Goal: Transaction & Acquisition: Download file/media

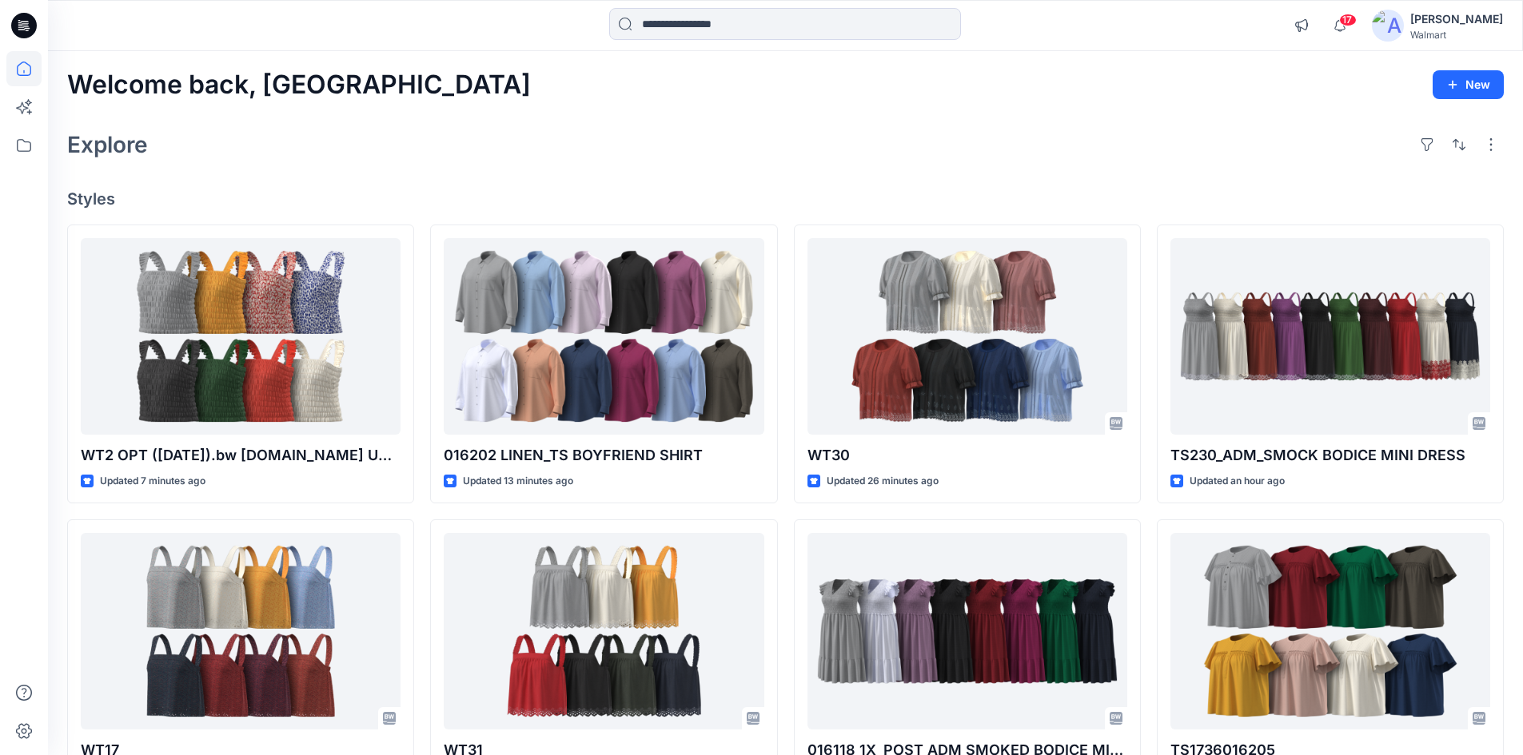
click at [1480, 22] on div "[PERSON_NAME]" at bounding box center [1456, 19] width 93 height 19
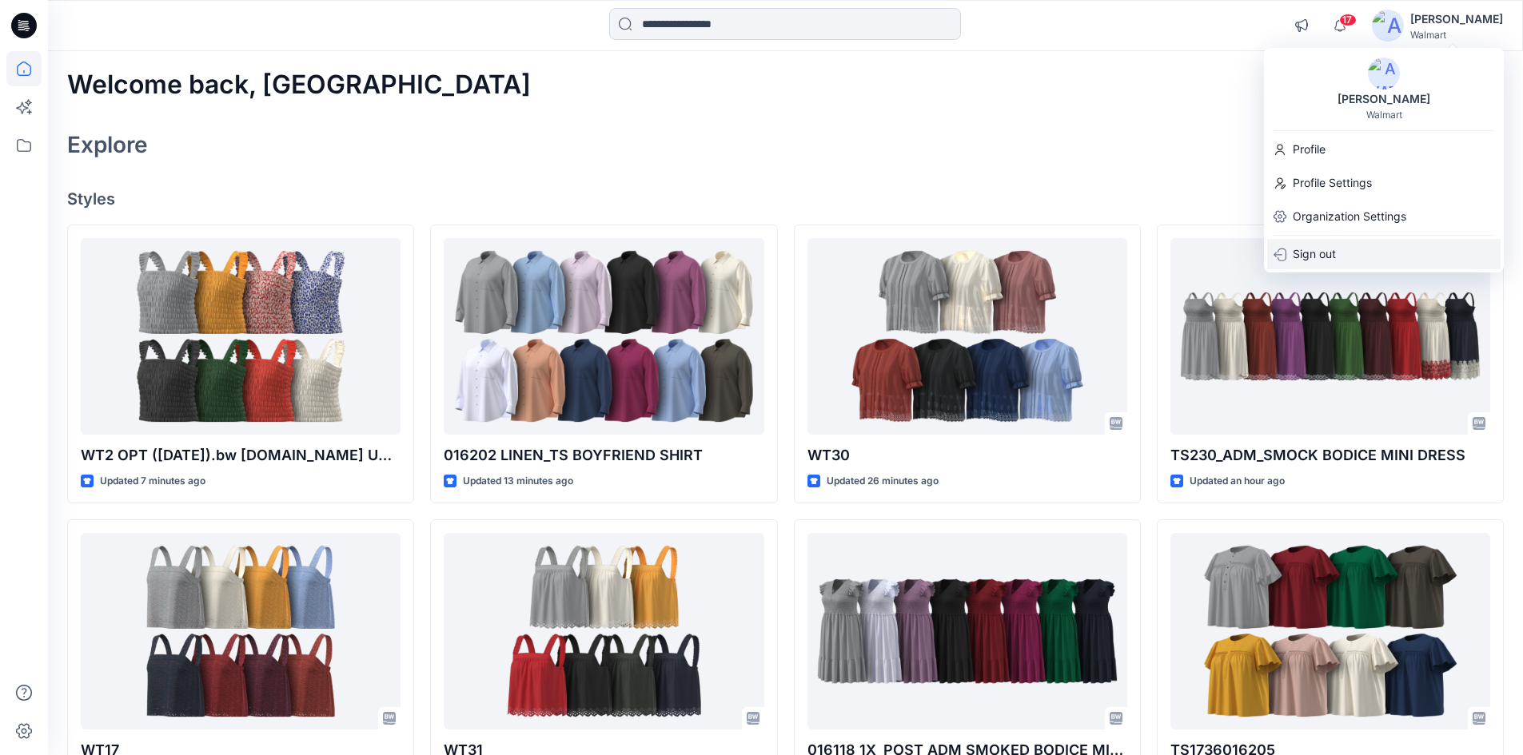
click at [1317, 259] on p "Sign out" at bounding box center [1314, 254] width 43 height 30
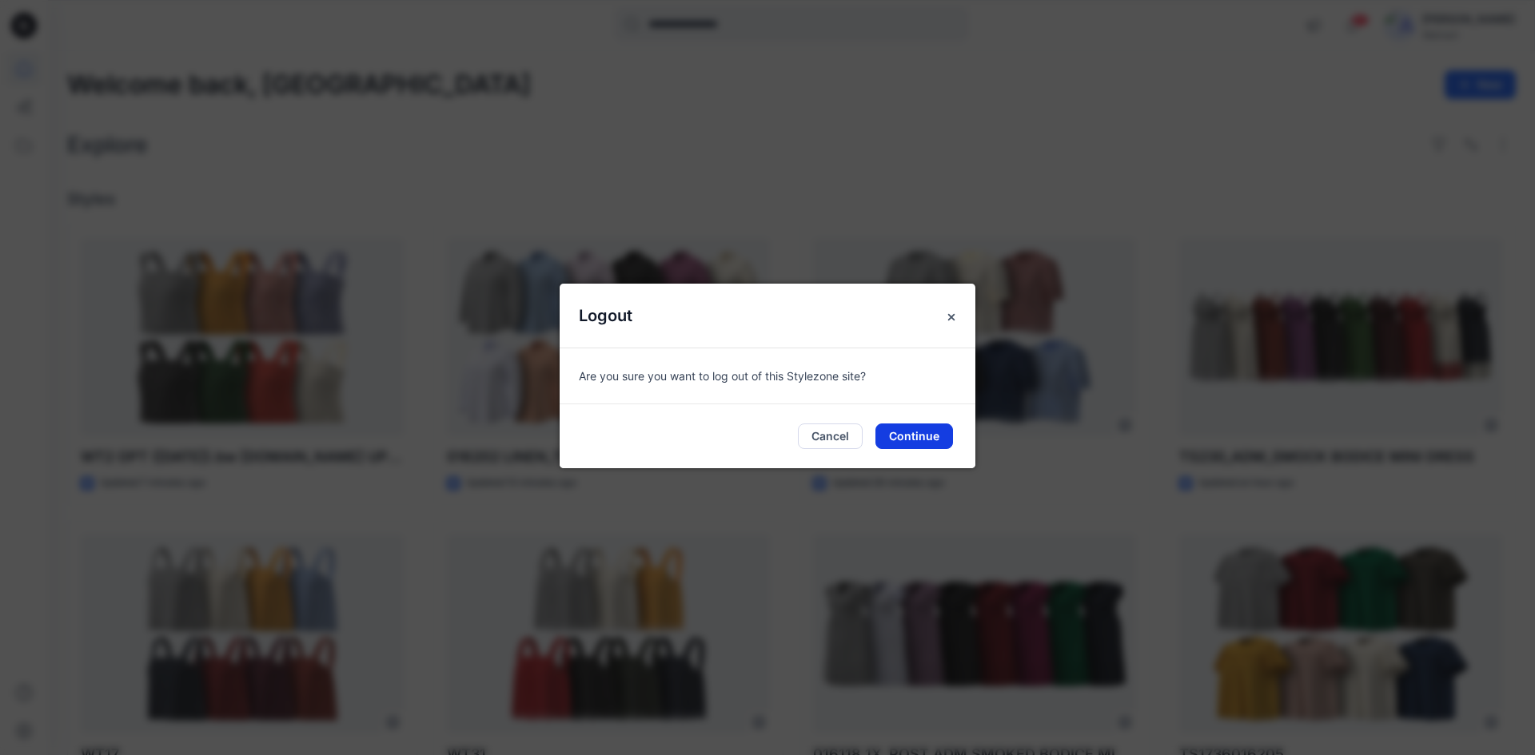
click at [918, 436] on button "Continue" at bounding box center [914, 437] width 78 height 26
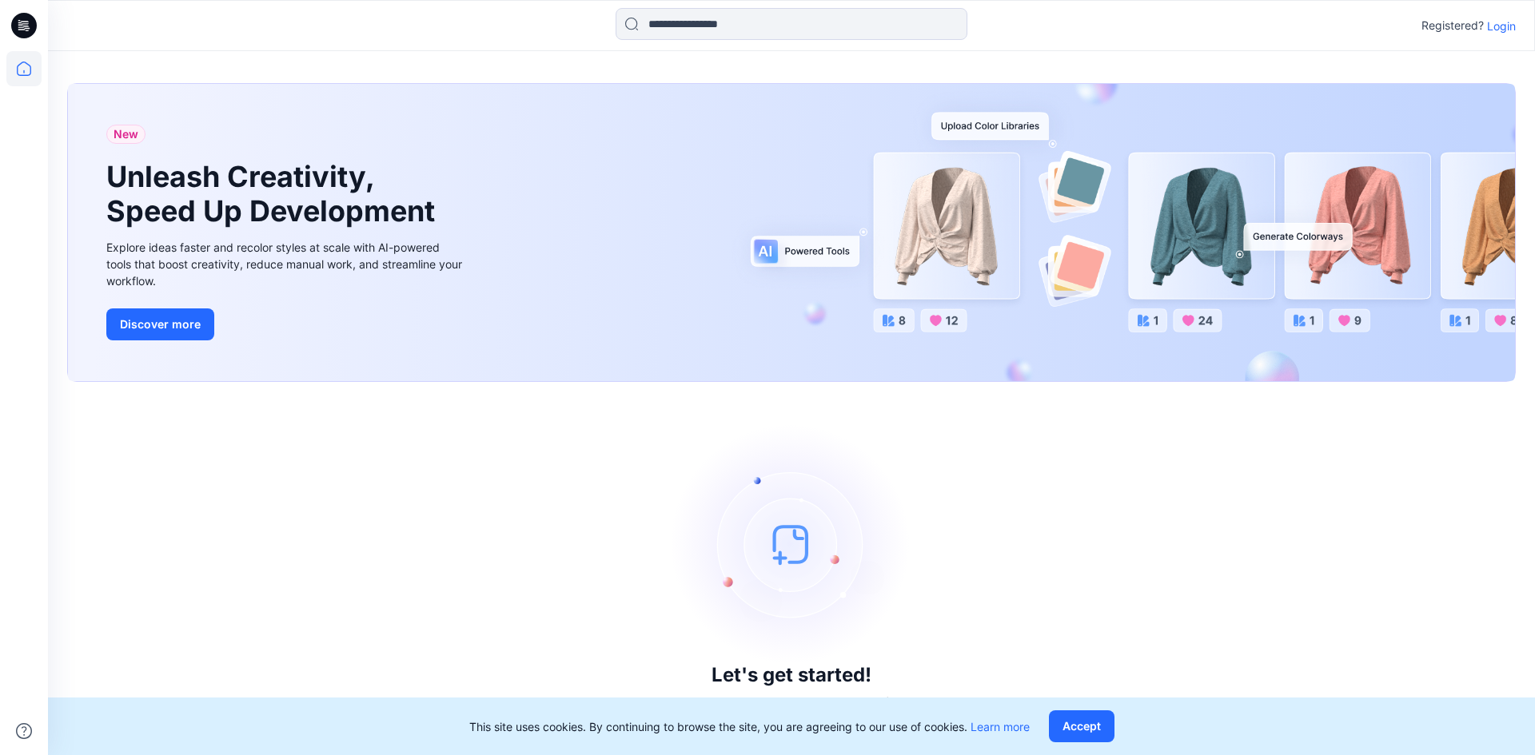
click at [1501, 26] on p "Login" at bounding box center [1501, 26] width 29 height 17
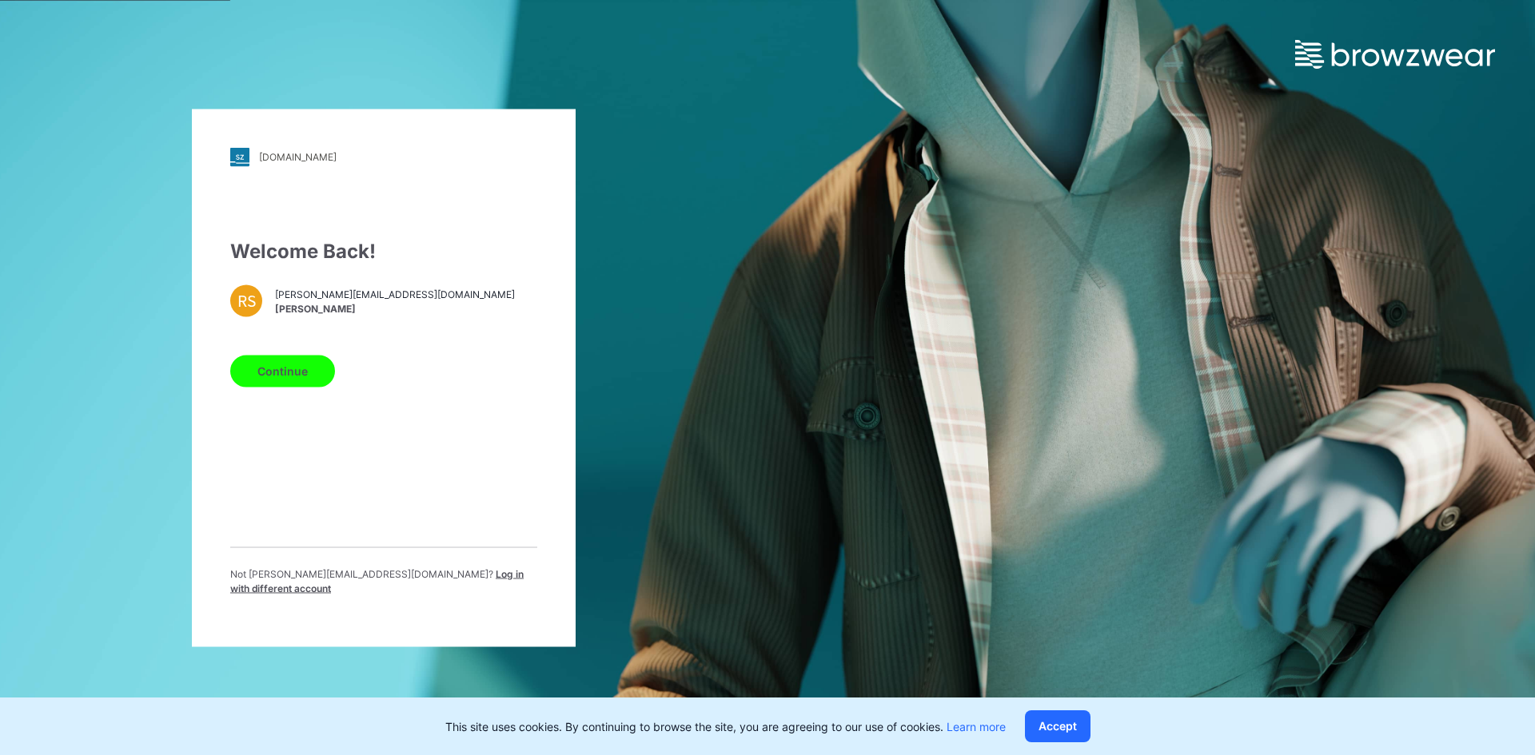
click at [411, 578] on span "Log in with different account" at bounding box center [376, 581] width 293 height 26
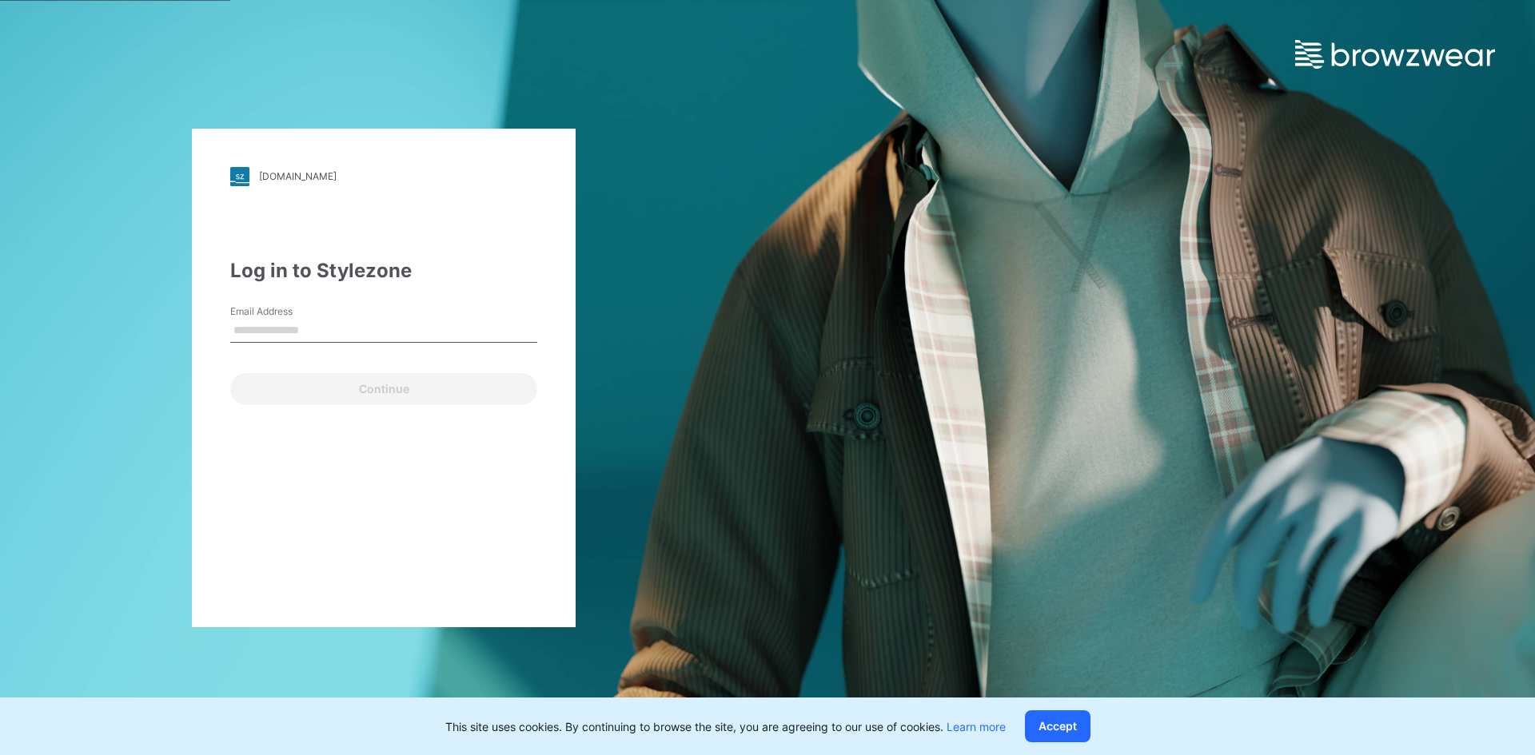
type input "**********"
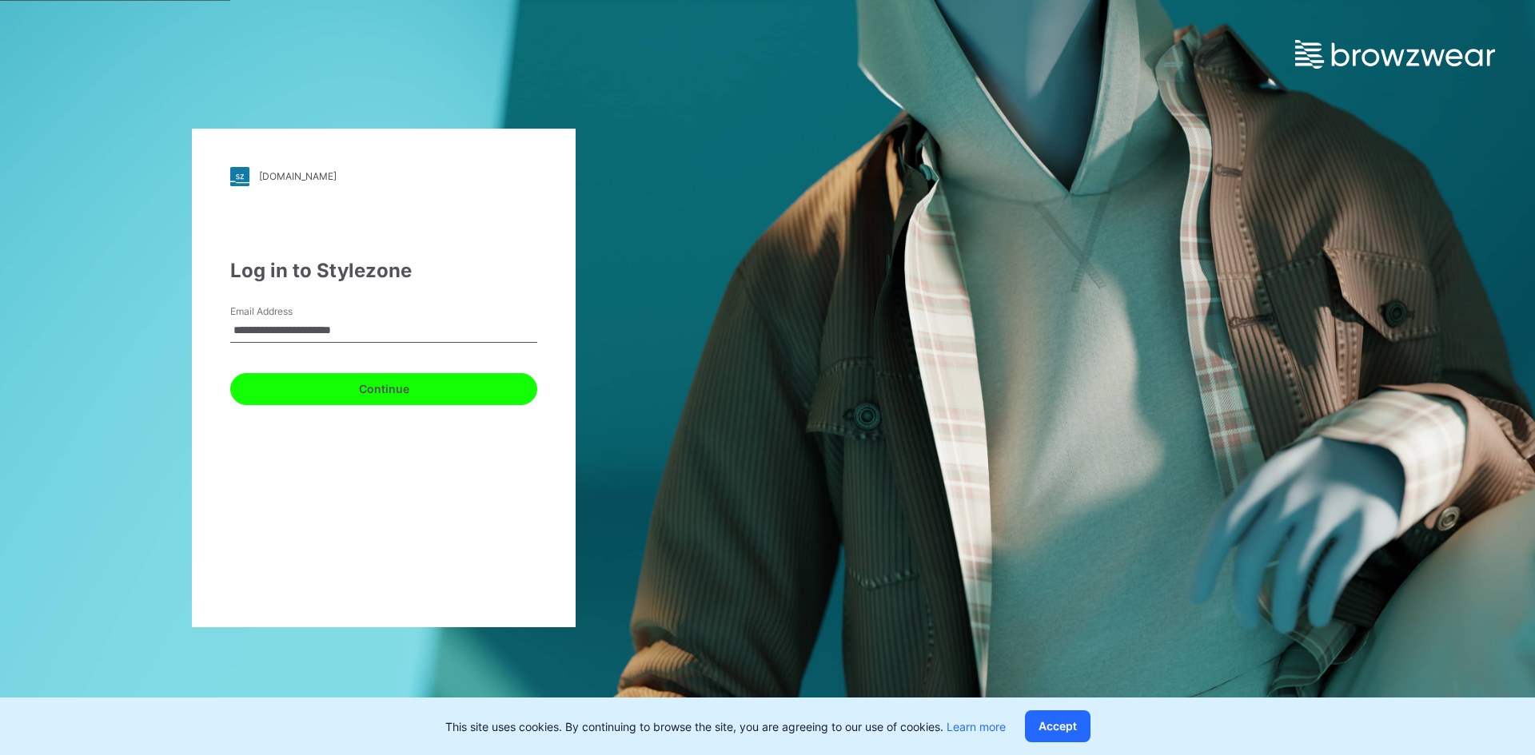
click at [293, 393] on button "Continue" at bounding box center [383, 389] width 307 height 32
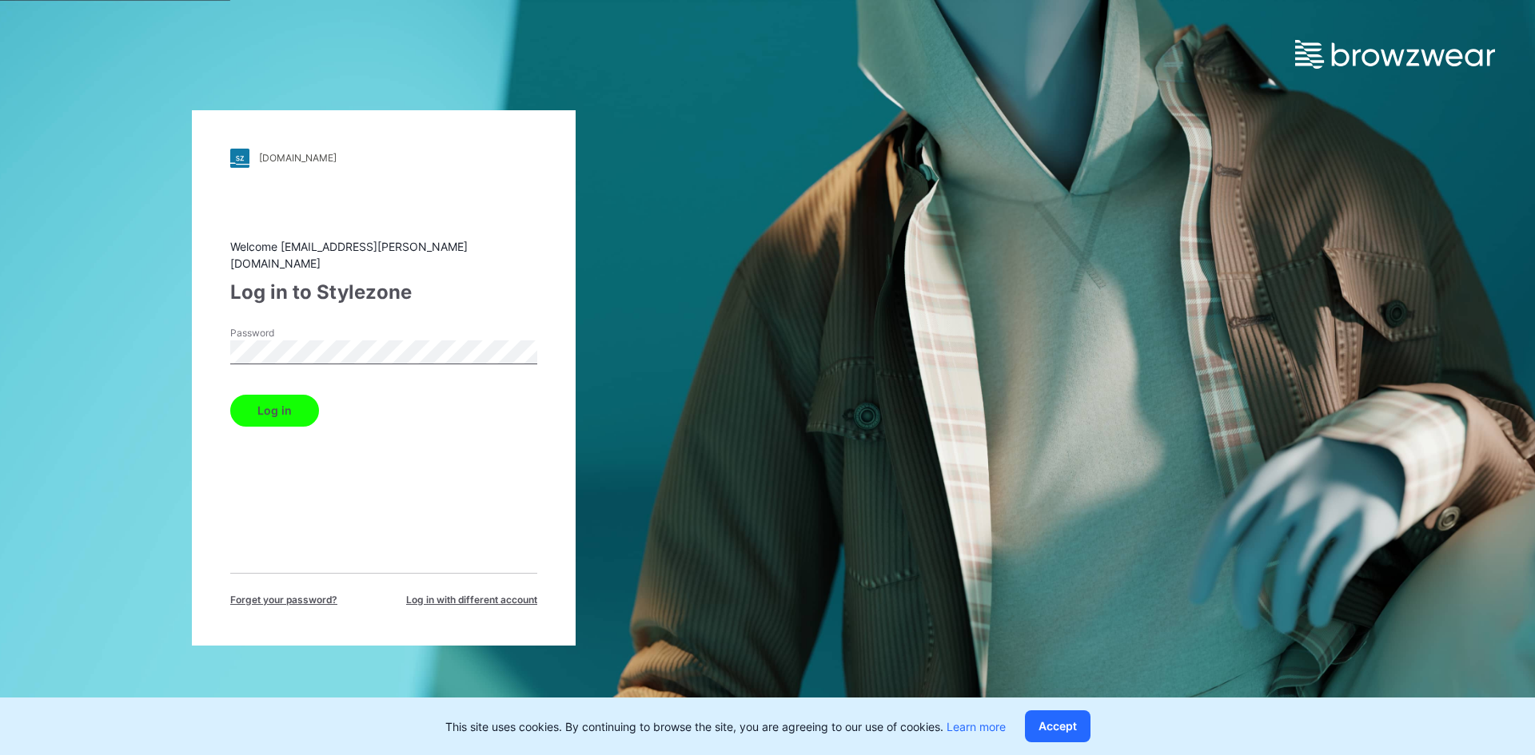
click at [287, 411] on button "Log in" at bounding box center [274, 411] width 89 height 32
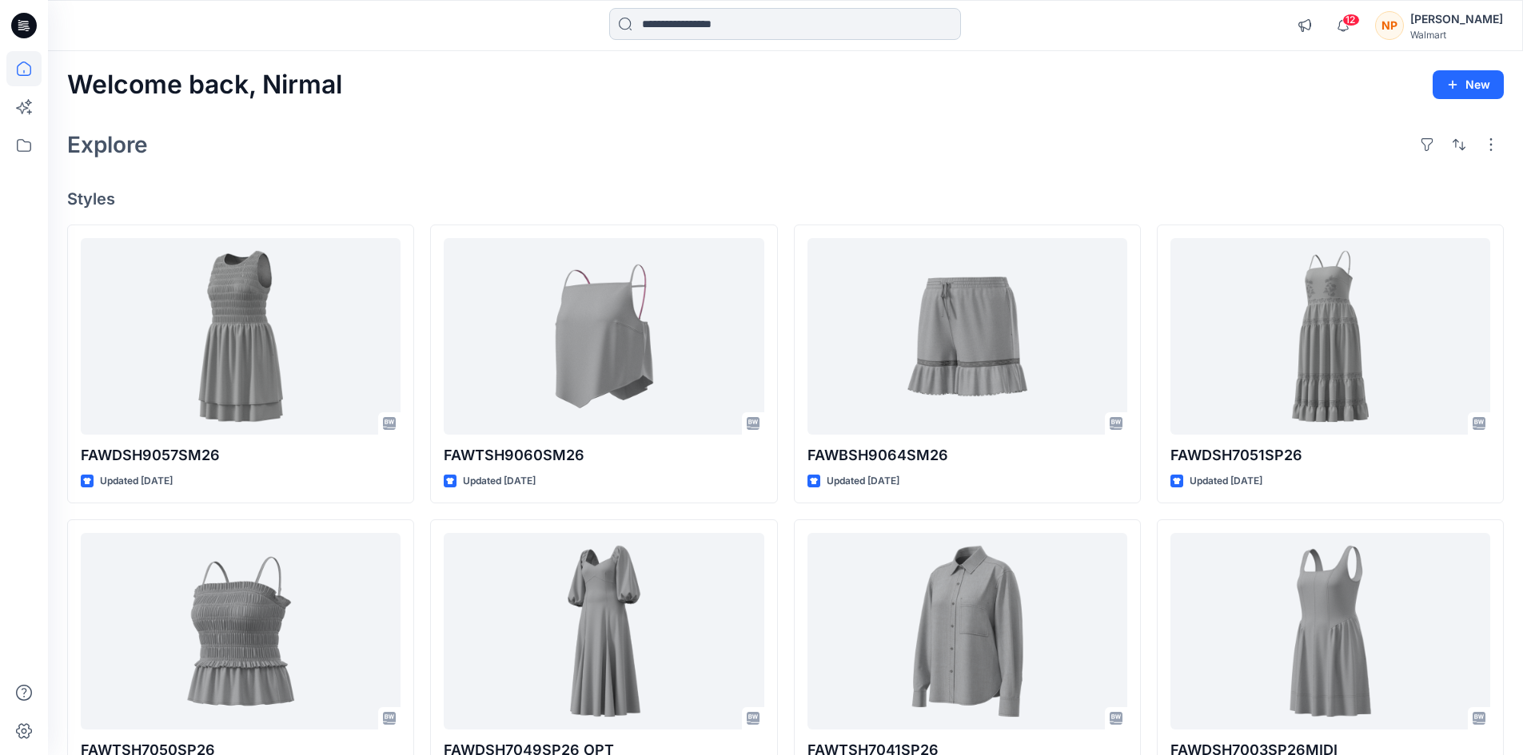
click at [706, 27] on input at bounding box center [785, 24] width 352 height 32
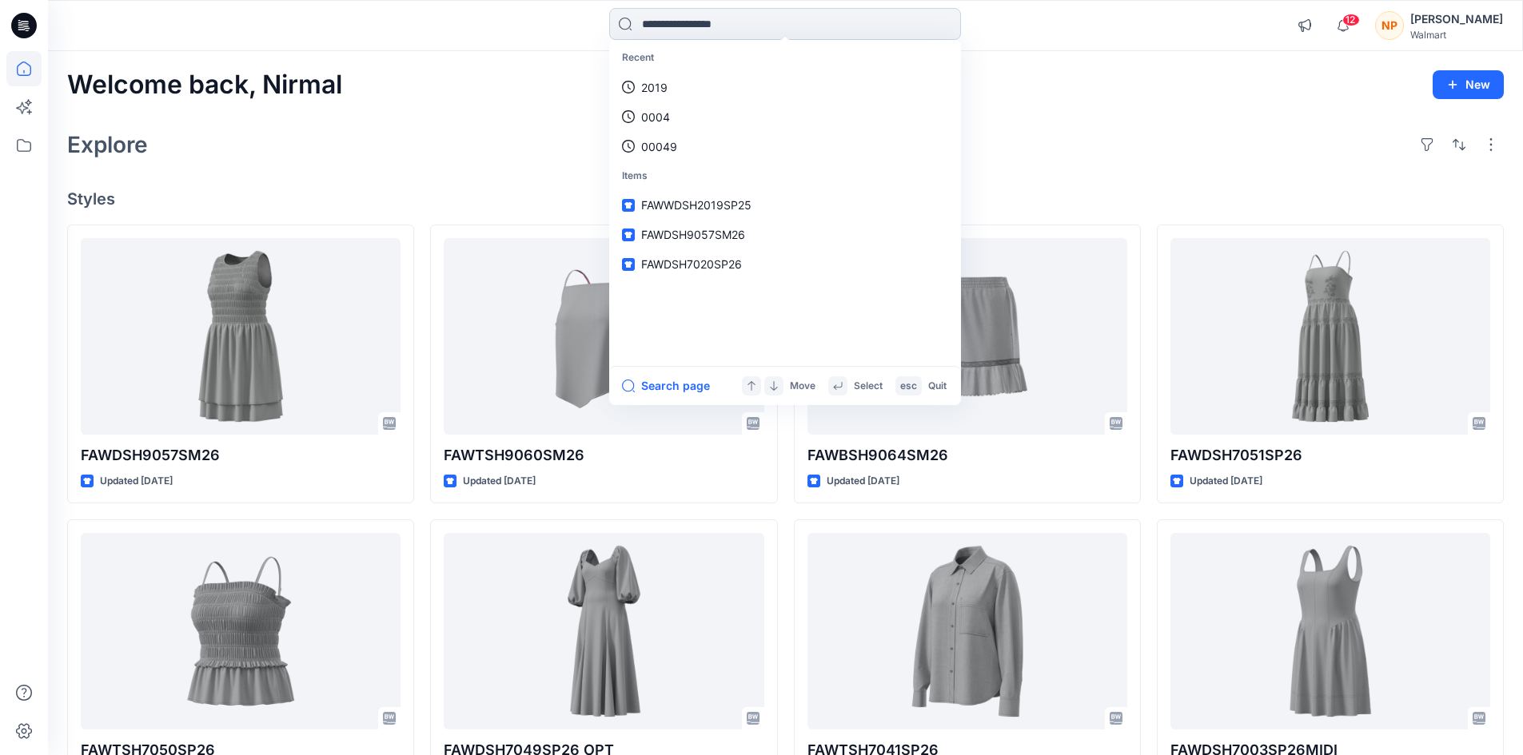
click at [678, 25] on input at bounding box center [785, 24] width 352 height 32
click at [646, 23] on input at bounding box center [785, 24] width 352 height 32
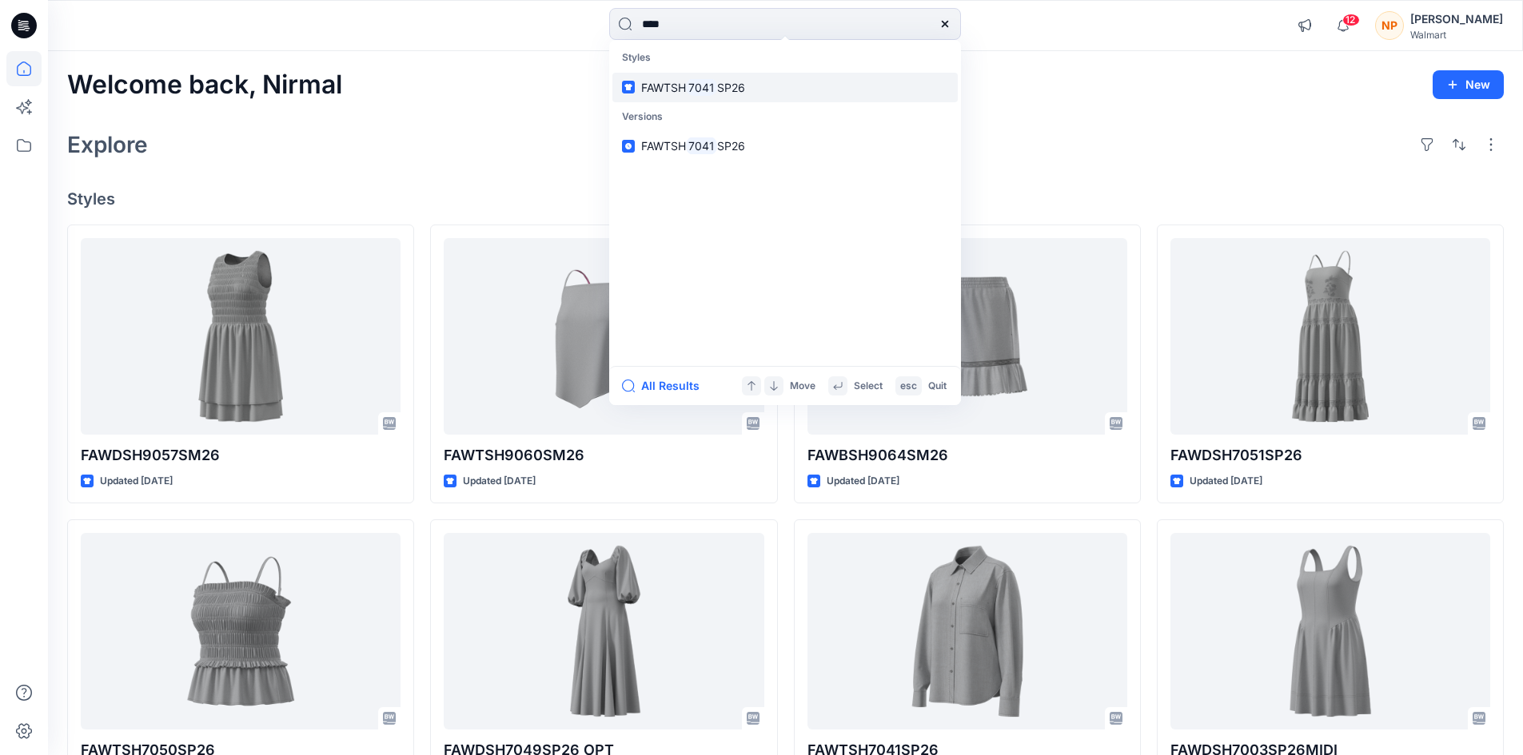
type input "****"
click at [717, 89] on span "SP26" at bounding box center [731, 88] width 28 height 14
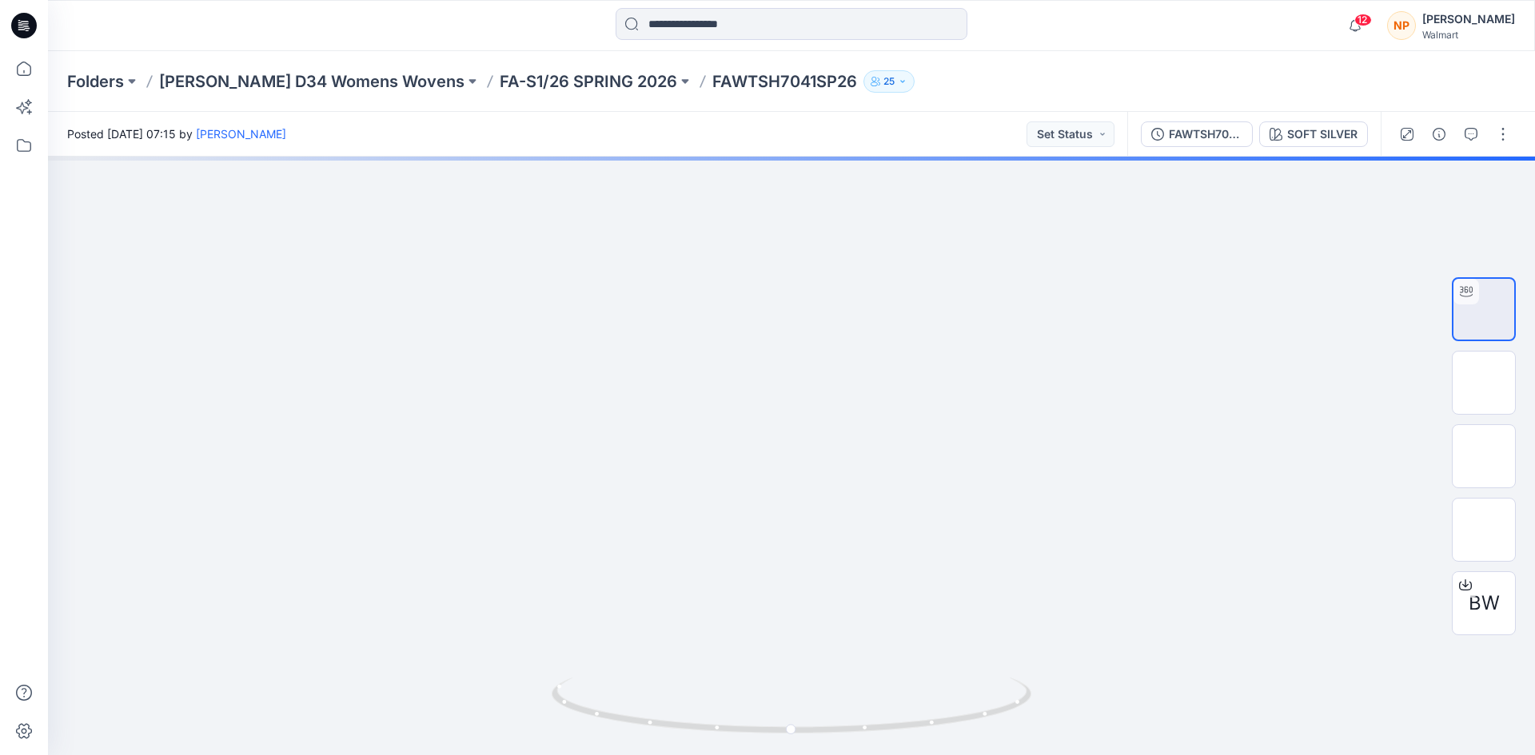
click at [1309, 149] on div "FAWTSH7041SP26 SOFT SILVER" at bounding box center [1253, 134] width 253 height 45
click at [1304, 136] on div "SOFT SILVER" at bounding box center [1322, 135] width 70 height 18
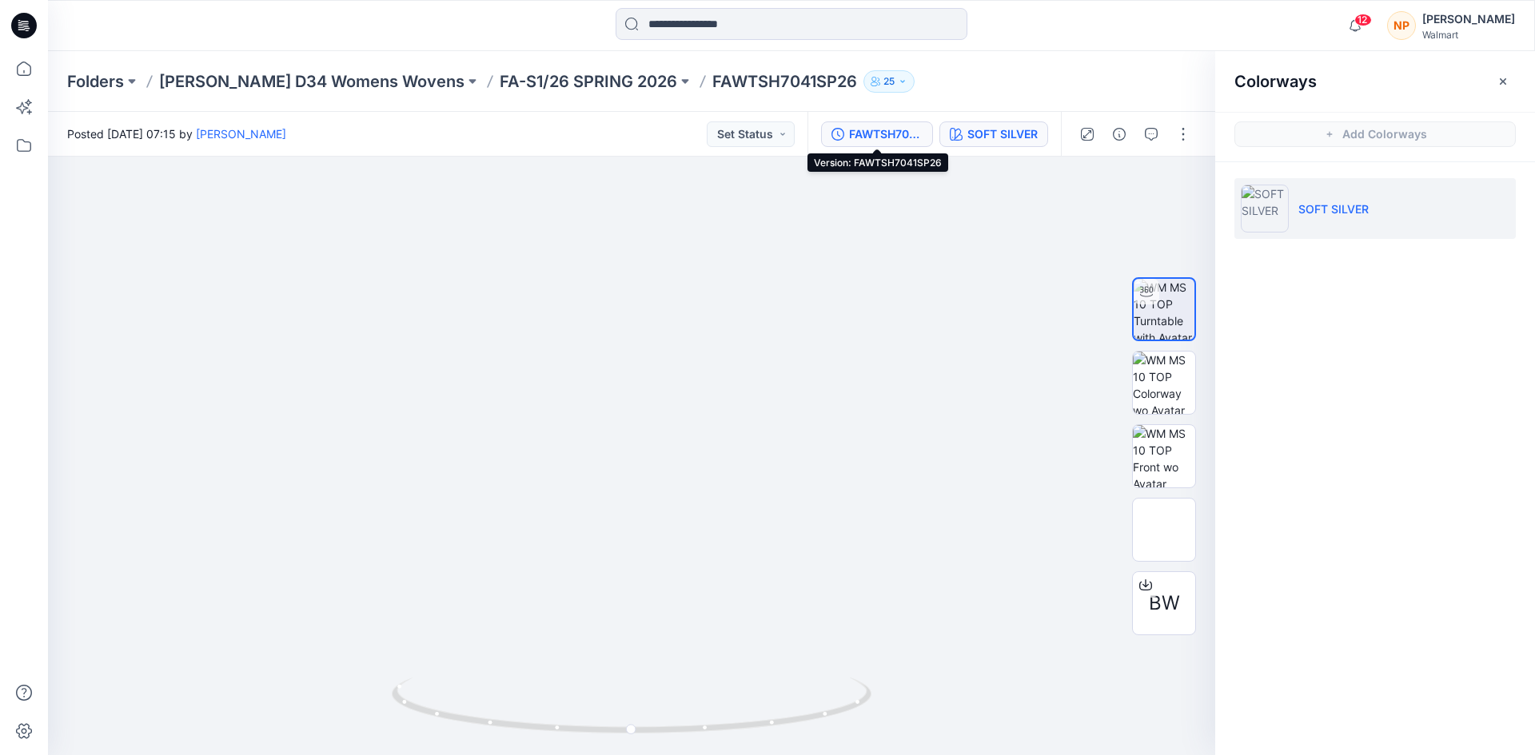
click at [875, 139] on div "FAWTSH7041SP26" at bounding box center [886, 135] width 74 height 18
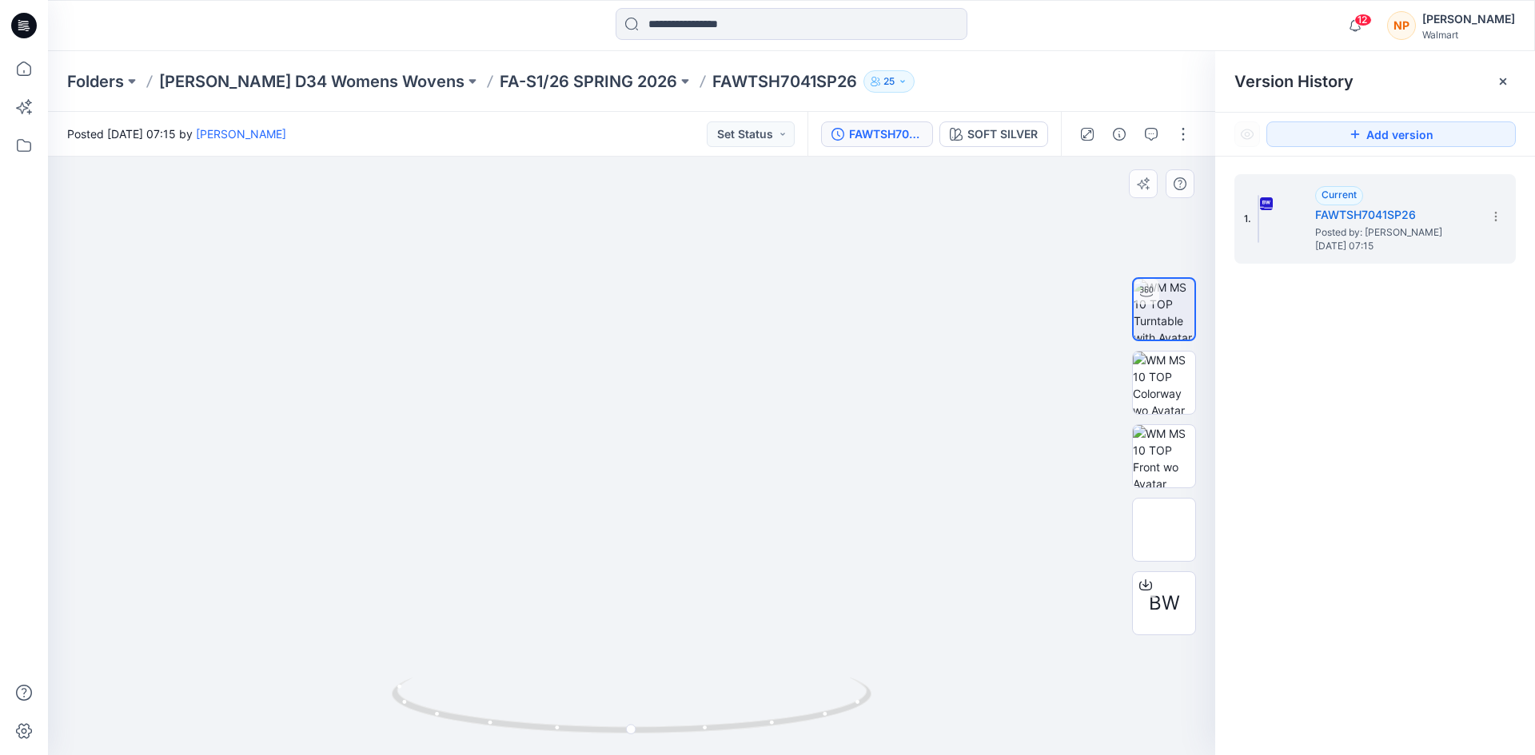
click at [791, 283] on div at bounding box center [631, 456] width 1167 height 599
drag, startPoint x: 675, startPoint y: 221, endPoint x: 675, endPoint y: 381, distance: 159.9
click at [667, 27] on input at bounding box center [792, 24] width 352 height 32
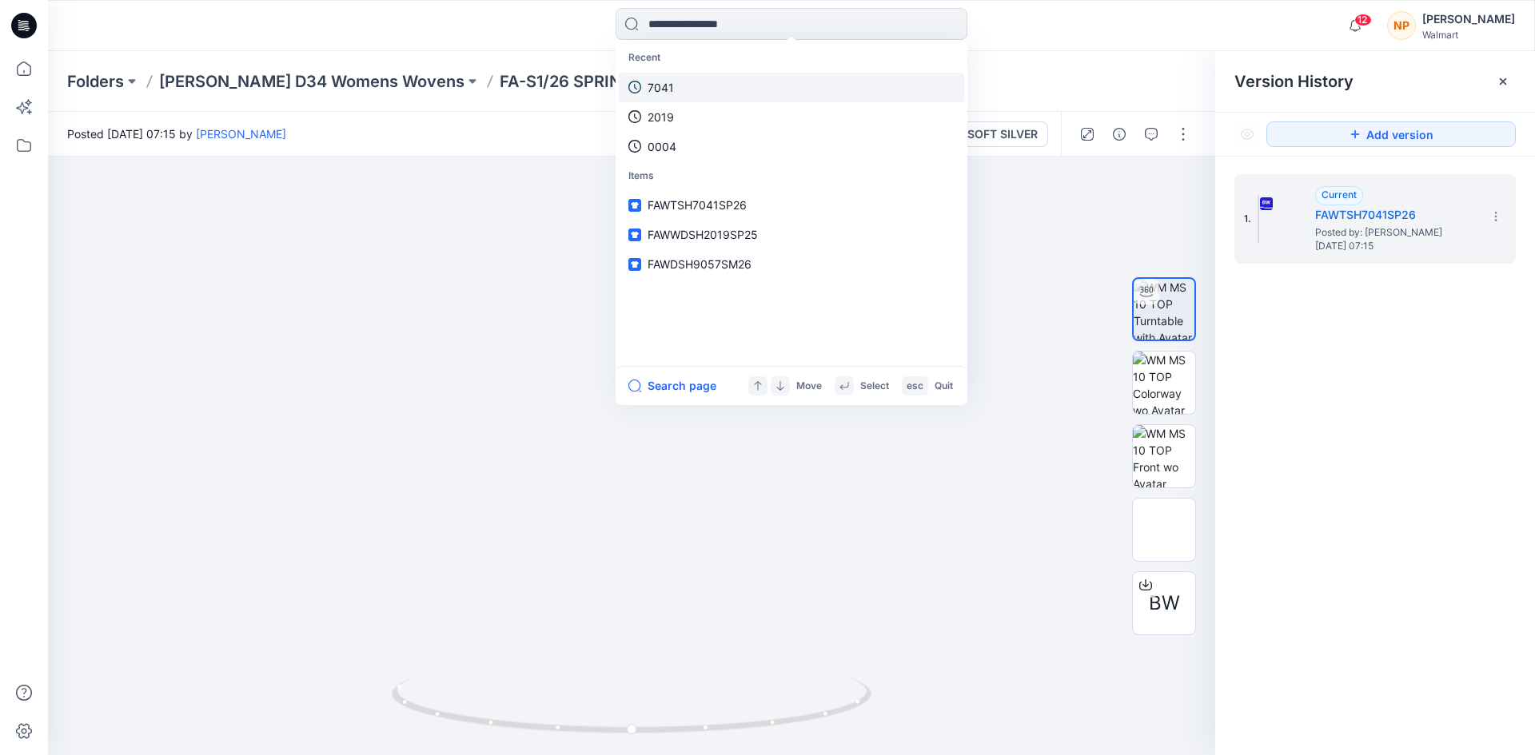
click at [674, 91] on link "7041" at bounding box center [791, 88] width 345 height 30
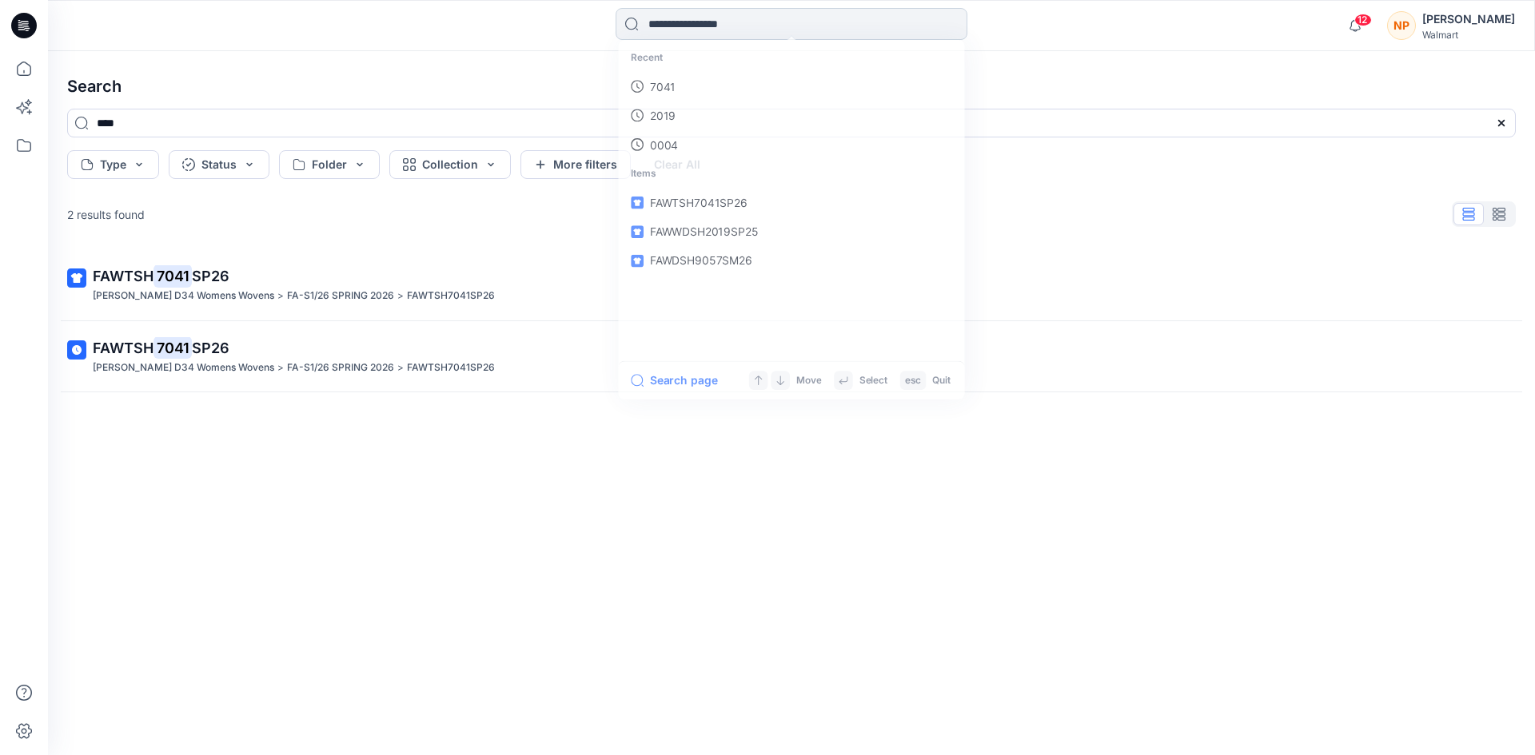
click at [675, 27] on input at bounding box center [792, 24] width 352 height 32
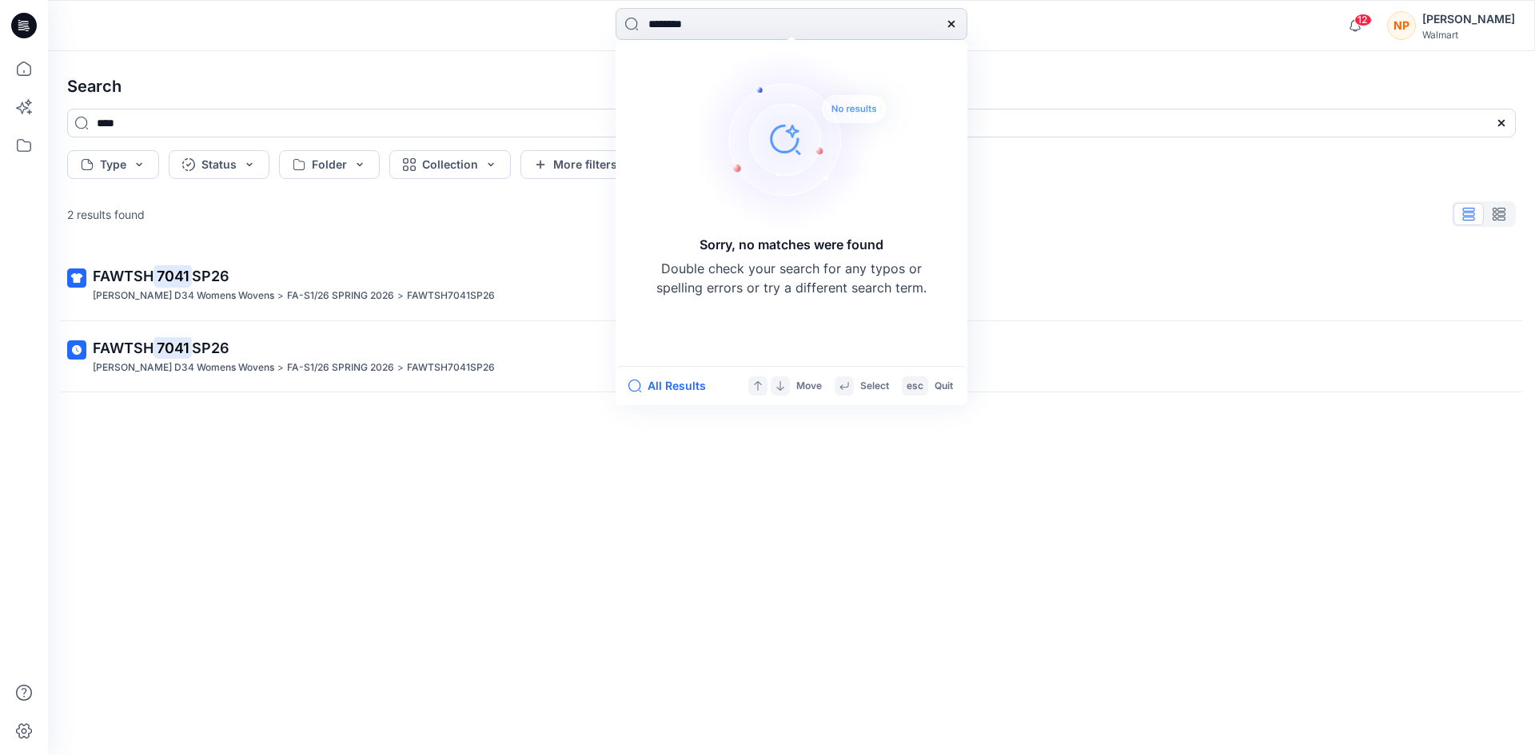
click at [673, 30] on input "********" at bounding box center [792, 24] width 352 height 32
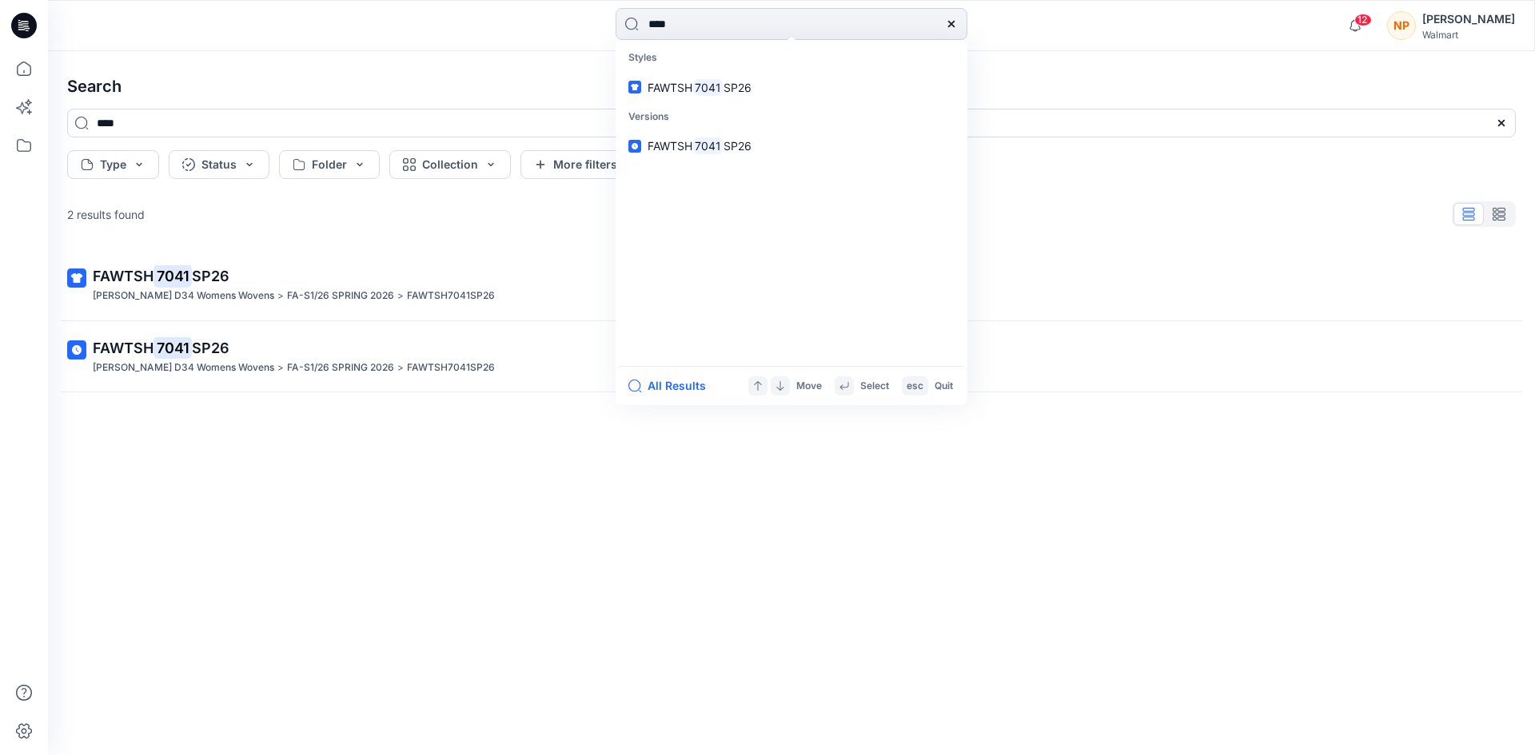
type input "****"
click at [700, 30] on input "****" at bounding box center [792, 24] width 352 height 32
click at [628, 23] on input "****" at bounding box center [792, 24] width 352 height 32
drag, startPoint x: 1035, startPoint y: 616, endPoint x: 1052, endPoint y: 605, distance: 19.7
click at [1041, 610] on div "FAWTSH 7041 SP26 FA SHAHI D34 Womens Wovens > FA-S1/26 SPRING 2026 > FAWTSH7041…" at bounding box center [791, 476] width 1474 height 455
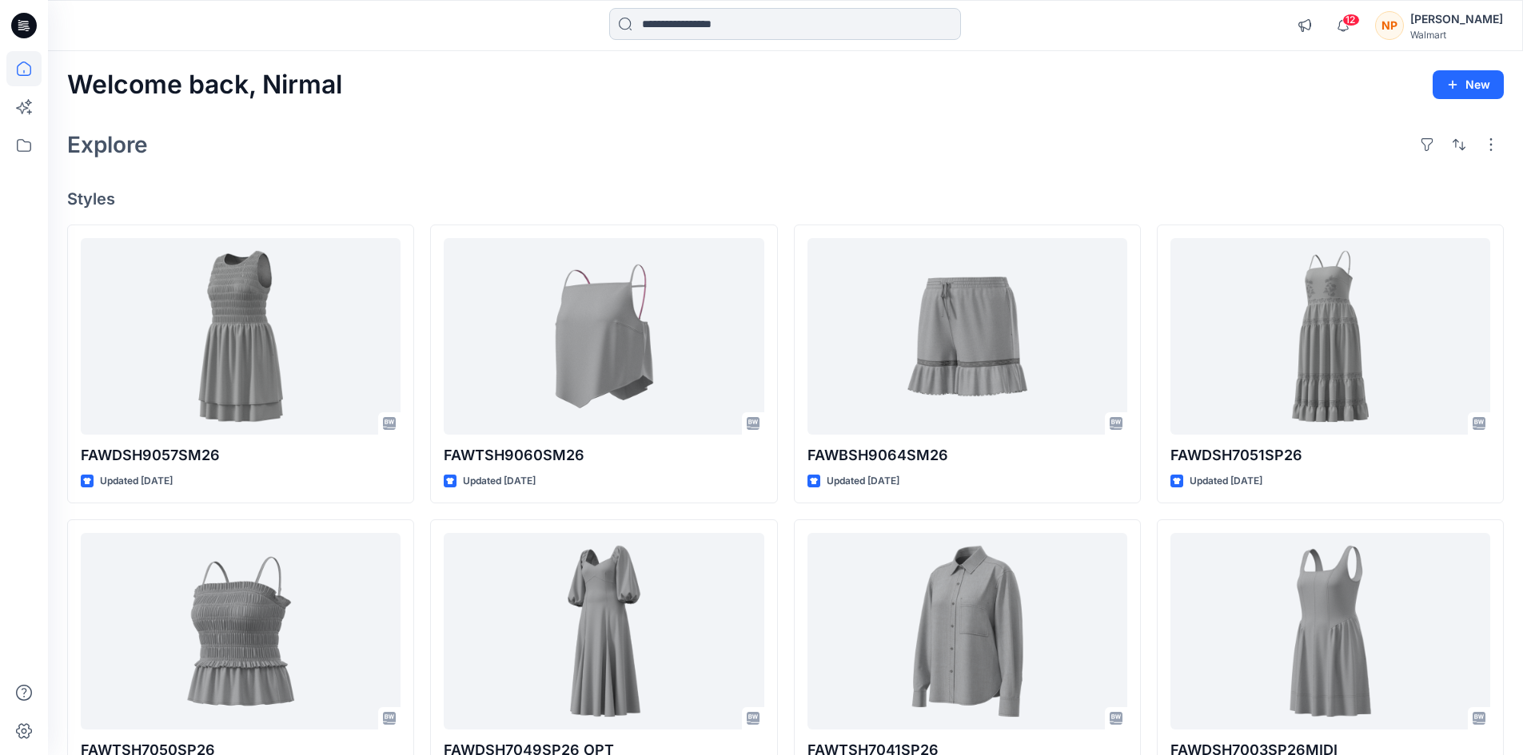
click at [735, 30] on input at bounding box center [785, 24] width 352 height 32
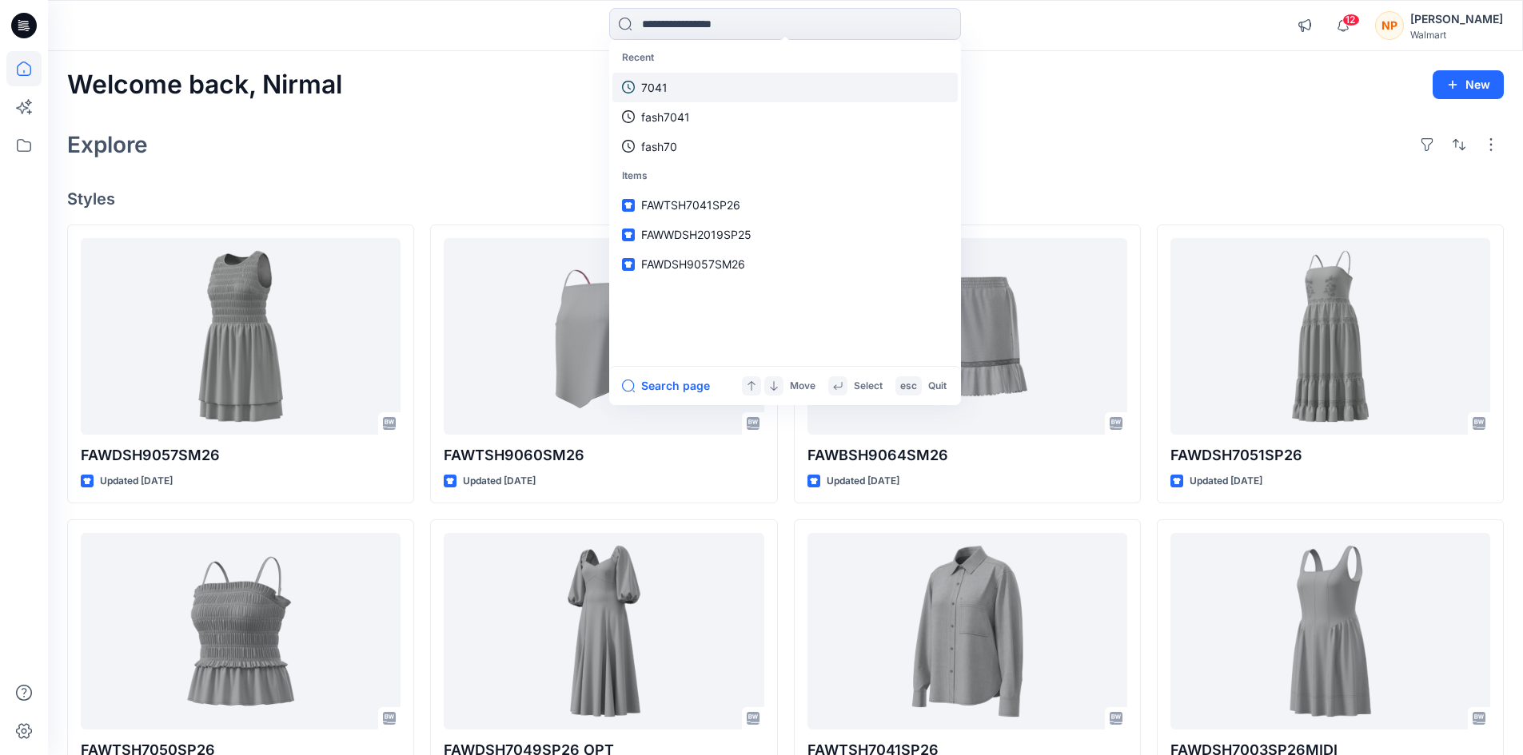
click at [711, 81] on link "7041" at bounding box center [784, 88] width 345 height 30
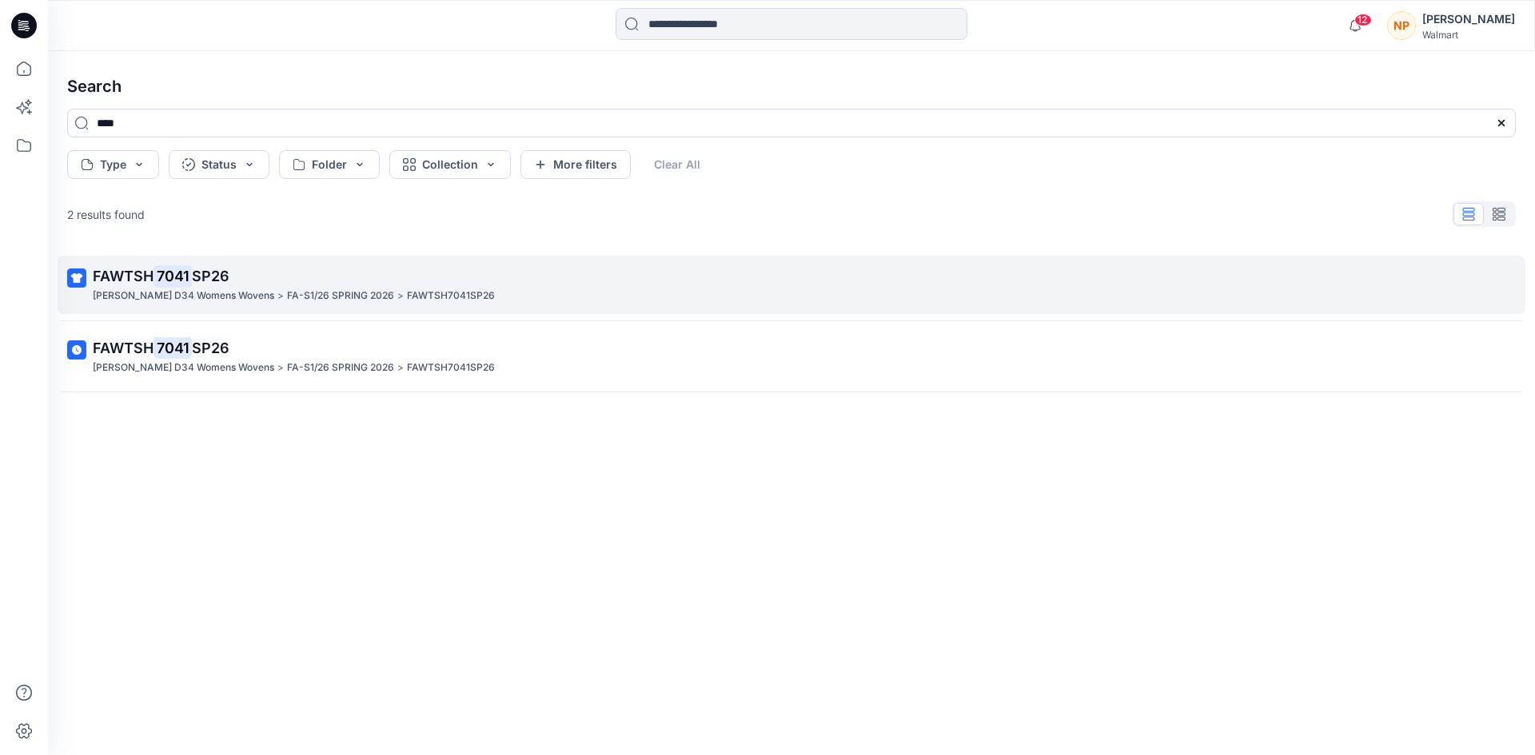
click at [309, 302] on p "FA-S1/26 SPRING 2026" at bounding box center [340, 296] width 107 height 17
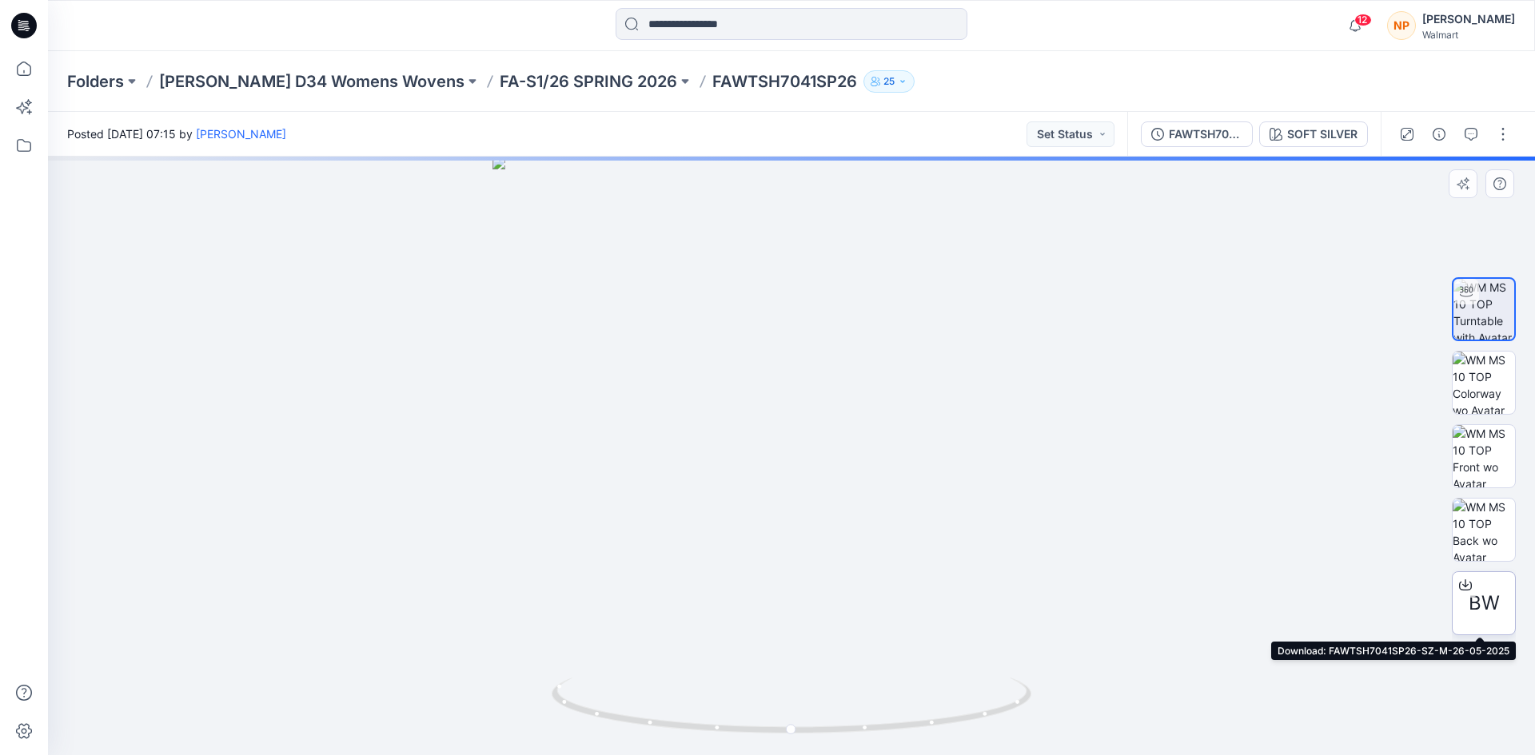
click at [1463, 586] on icon at bounding box center [1465, 585] width 13 height 13
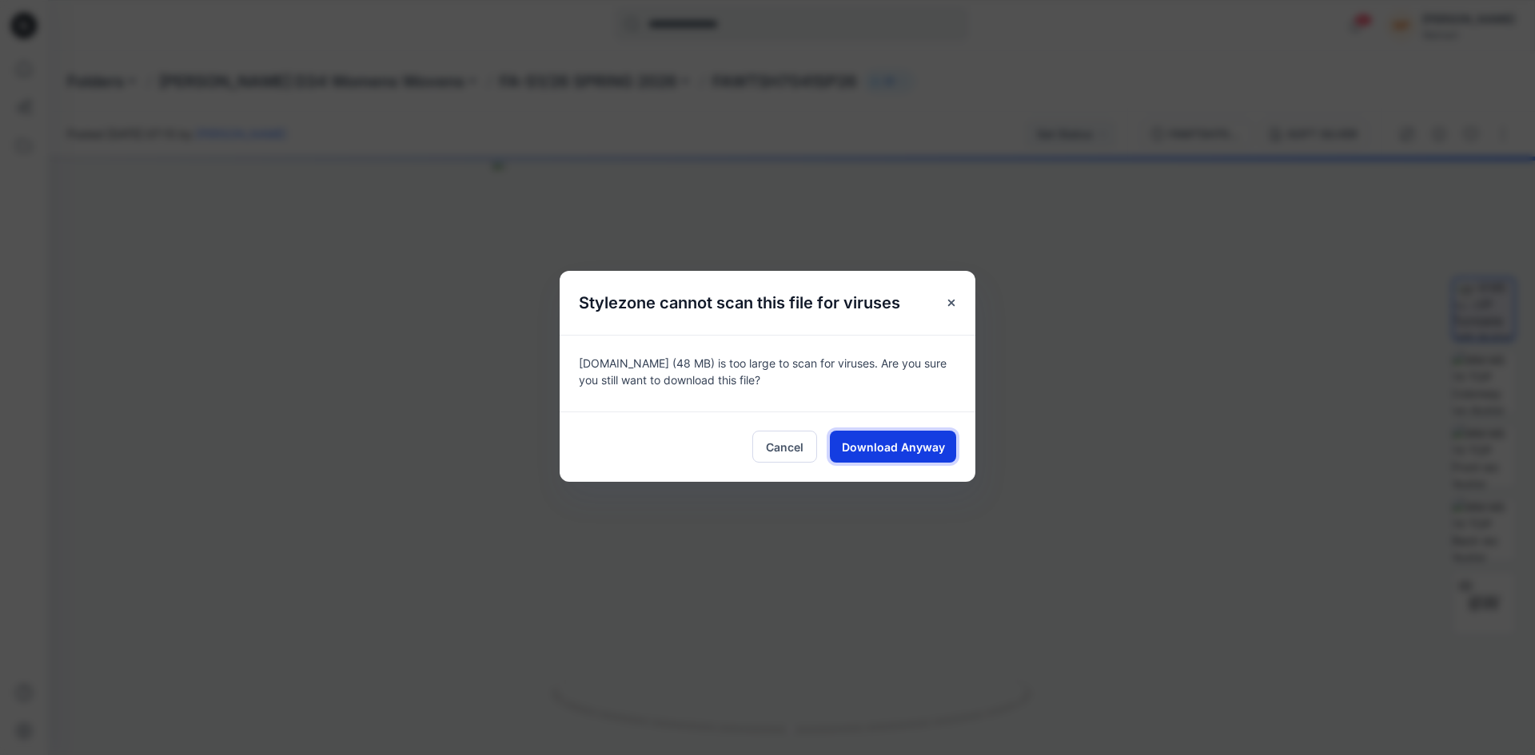
click at [891, 441] on span "Download Anyway" at bounding box center [893, 447] width 103 height 17
